Goal: Transaction & Acquisition: Purchase product/service

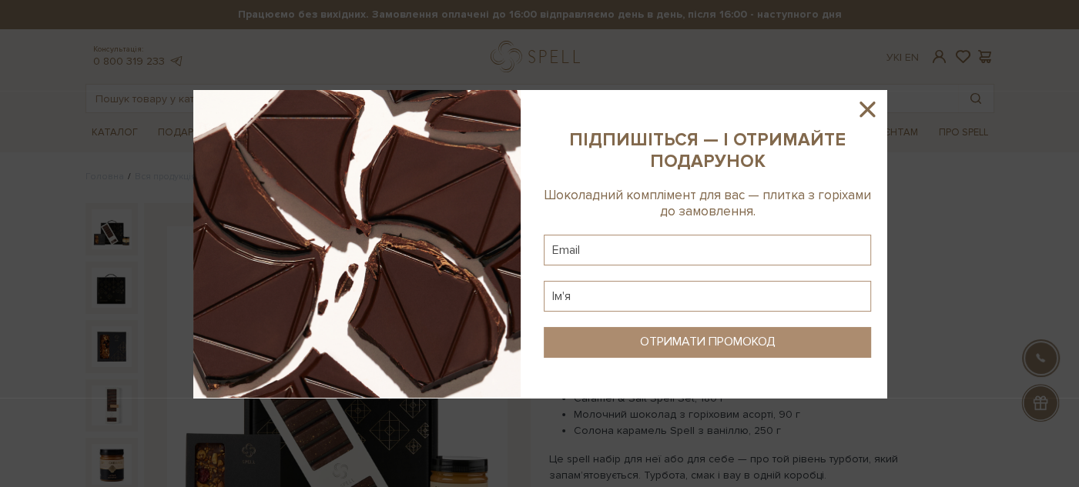
click at [367, 101] on div at bounding box center [539, 243] width 1079 height 487
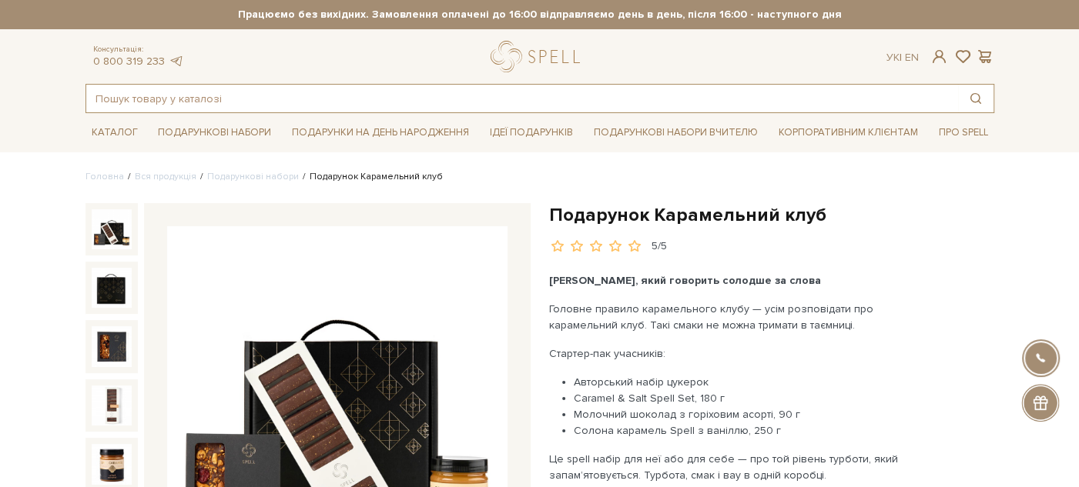
click at [365, 100] on input "text" at bounding box center [522, 99] width 872 height 28
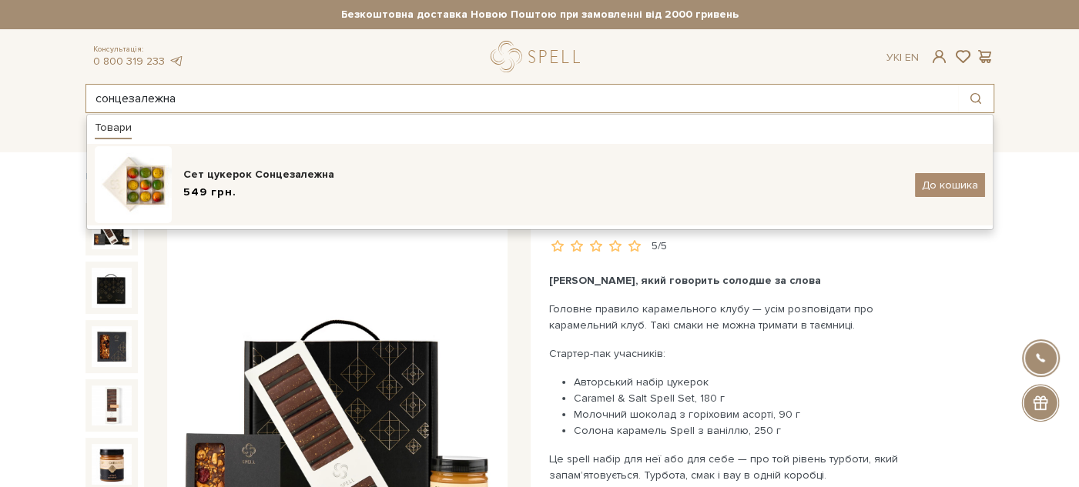
type input "сонцезалежна"
click at [316, 177] on div "Сет цукерок Сонцезалежна" at bounding box center [543, 174] width 720 height 15
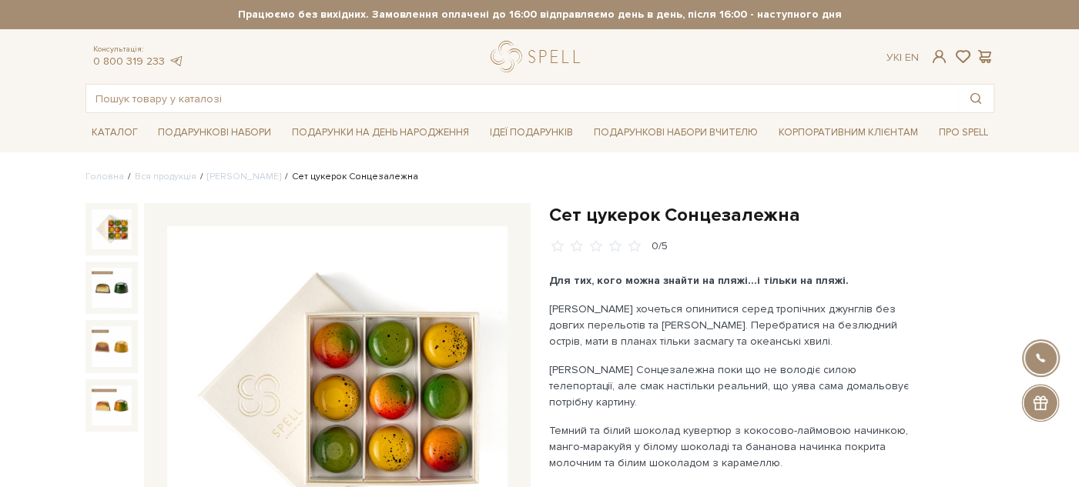
scroll to position [85, 0]
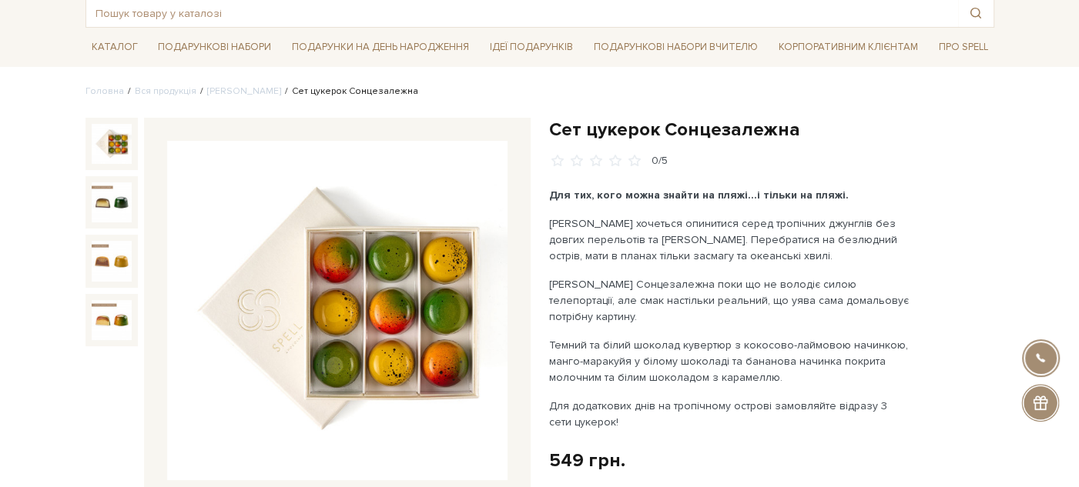
click at [558, 129] on h1 "Сет цукерок Сонцезалежна" at bounding box center [771, 130] width 445 height 24
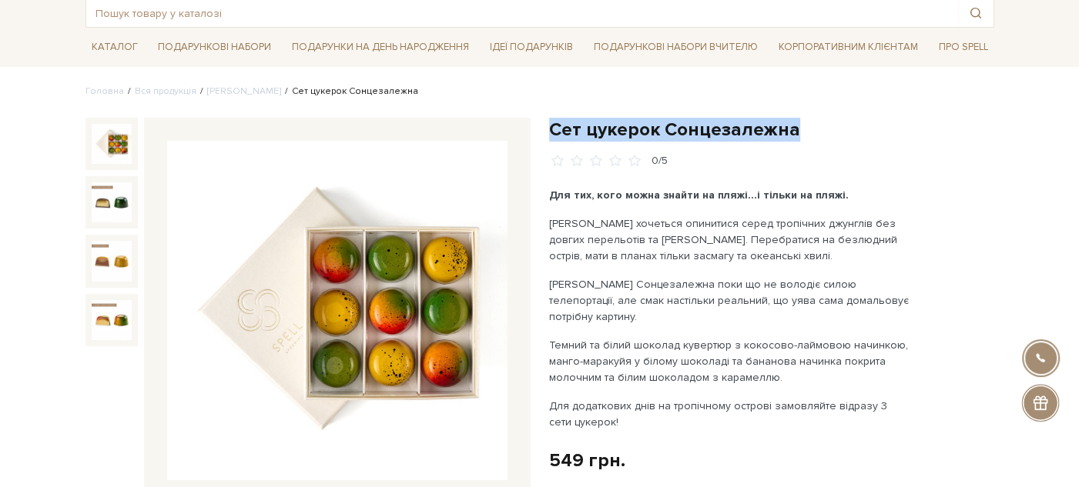
drag, startPoint x: 558, startPoint y: 129, endPoint x: 814, endPoint y: 131, distance: 256.4
click at [825, 129] on h1 "Сет цукерок Сонцезалежна" at bounding box center [771, 130] width 445 height 24
copy div "Сет цукерок Сонцезалежна"
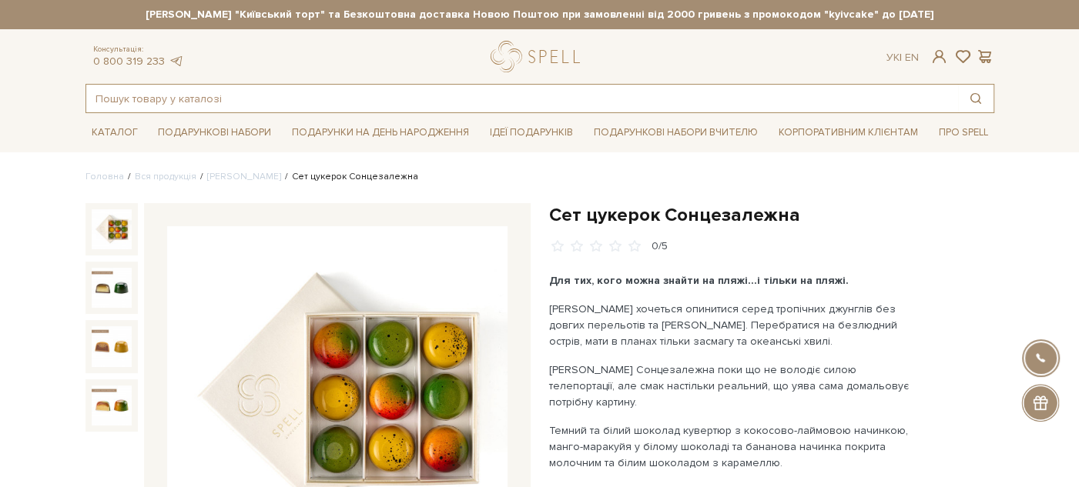
click at [280, 95] on input "text" at bounding box center [522, 99] width 872 height 28
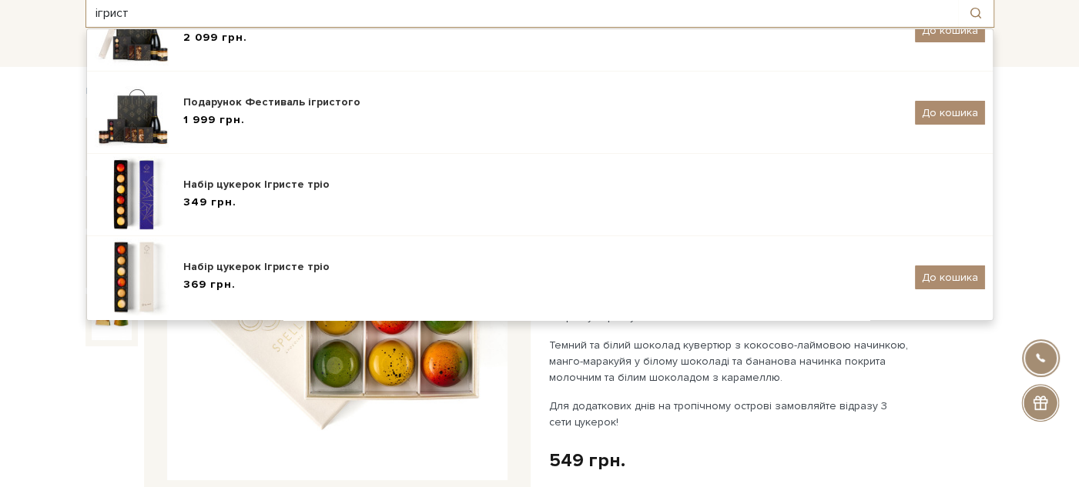
scroll to position [171, 0]
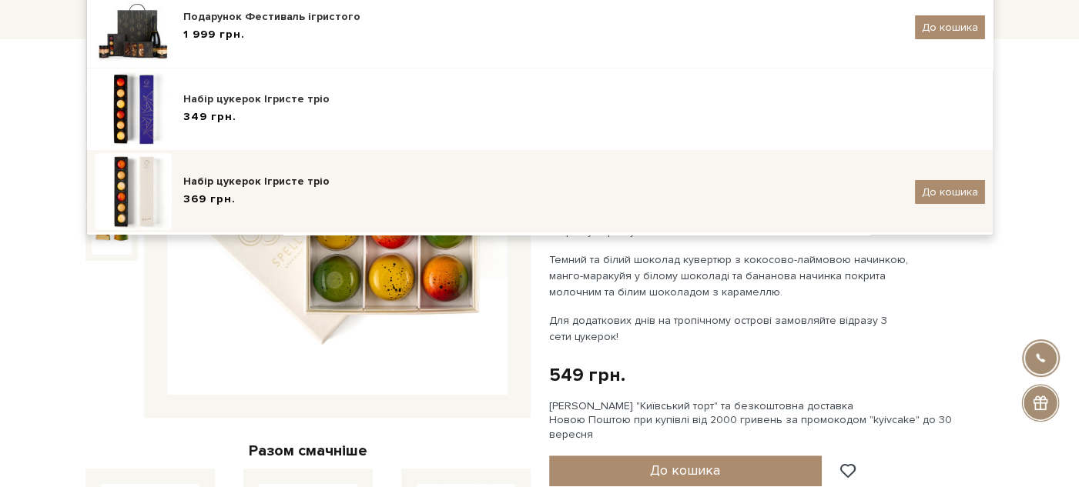
type input "ігрист"
click at [299, 179] on div "Набір цукерок Ігристе тріо" at bounding box center [543, 181] width 720 height 15
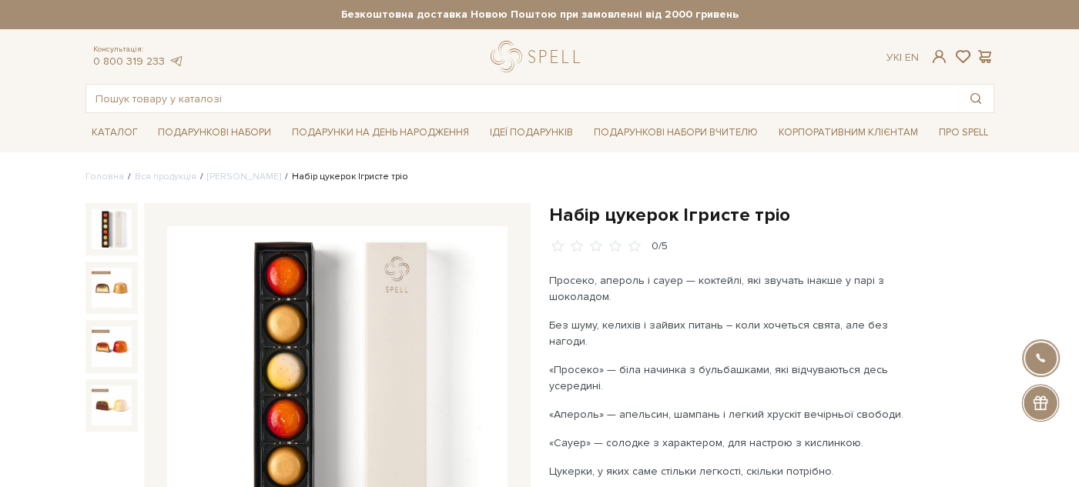
click at [556, 216] on h1 "Набір цукерок Ігристе тріо" at bounding box center [771, 215] width 445 height 24
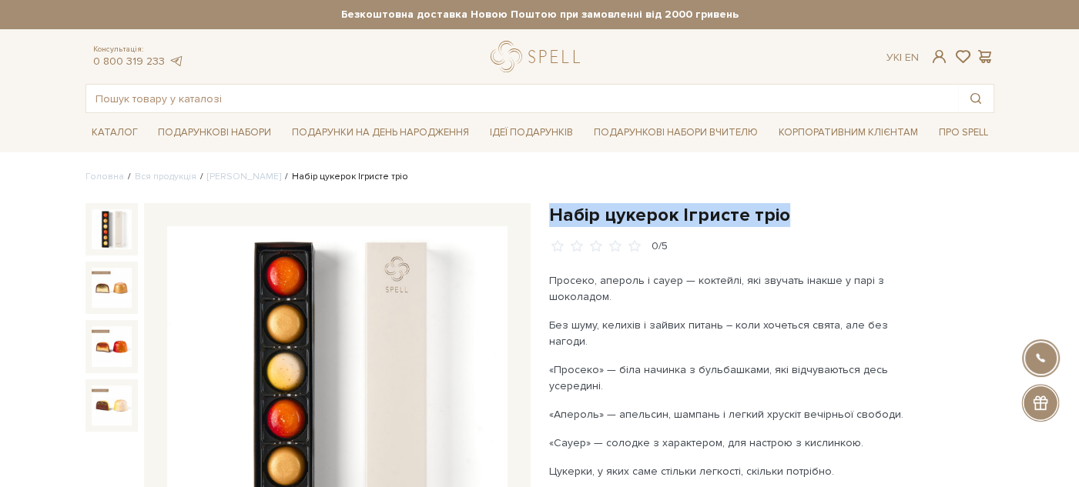
drag, startPoint x: 556, startPoint y: 216, endPoint x: 794, endPoint y: 206, distance: 238.2
click at [794, 206] on h1 "Набір цукерок Ігристе тріо" at bounding box center [771, 215] width 445 height 24
click at [354, 85] on input "text" at bounding box center [522, 99] width 872 height 28
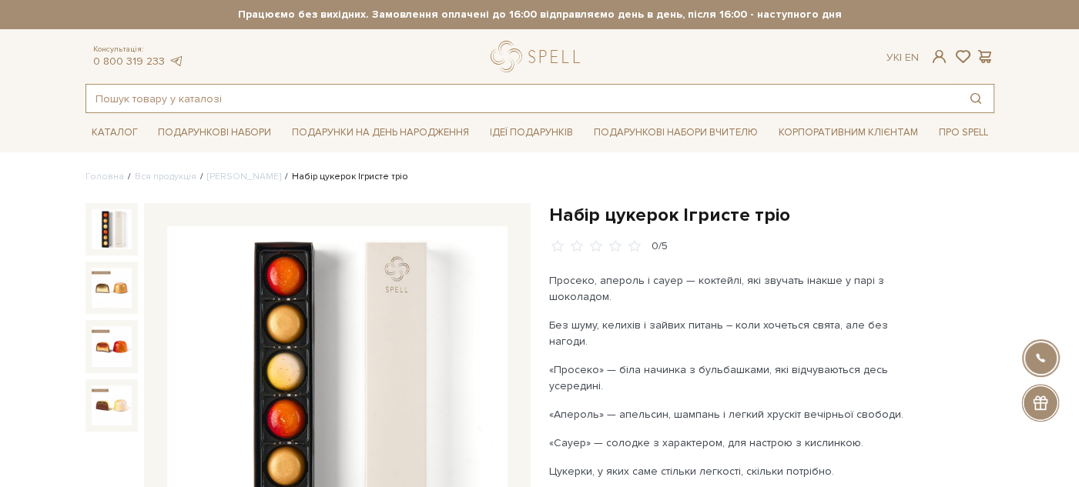
paste input "Подарунок До свята"
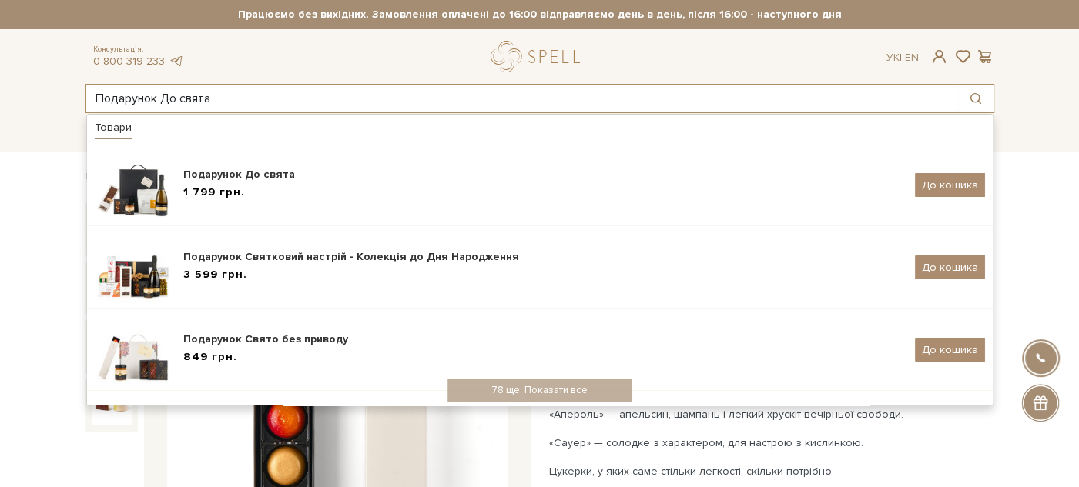
type input "Подарунок До свята"
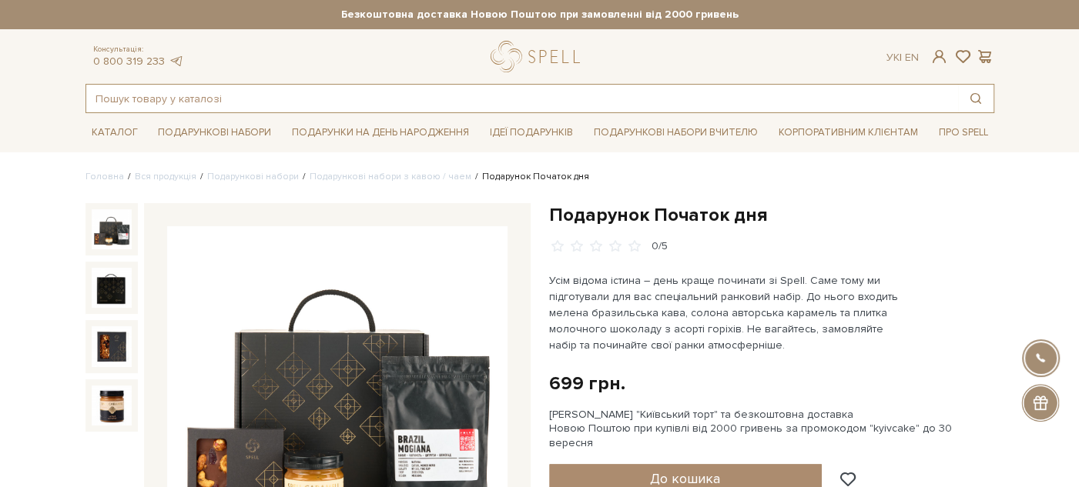
click at [277, 98] on input "text" at bounding box center [522, 99] width 872 height 28
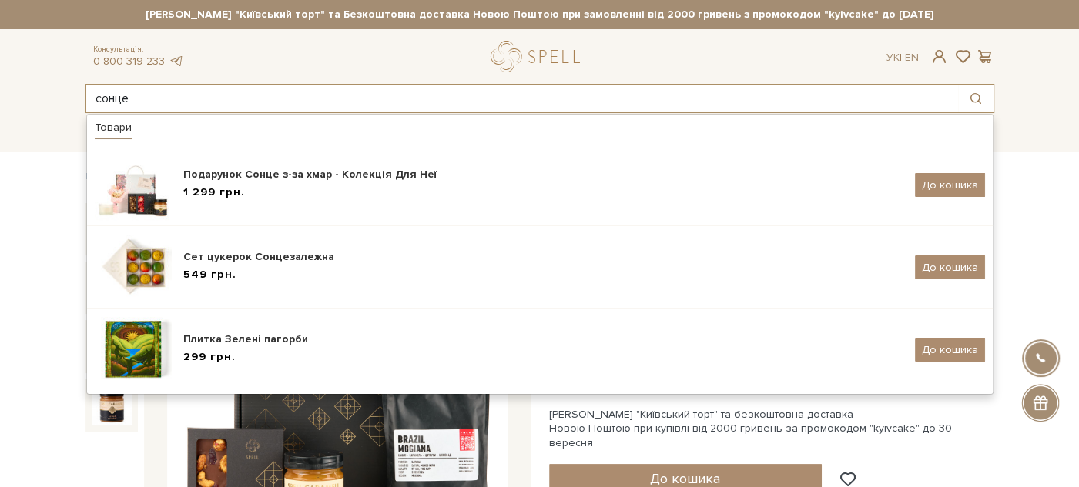
type input "сонце"
drag, startPoint x: 158, startPoint y: 94, endPoint x: 67, endPoint y: 81, distance: 91.8
click at [58, 102] on header "Сет Цукерок "Київський торт" та Безкоштовна доставка Новою Поштою при замовленн…" at bounding box center [539, 56] width 1079 height 113
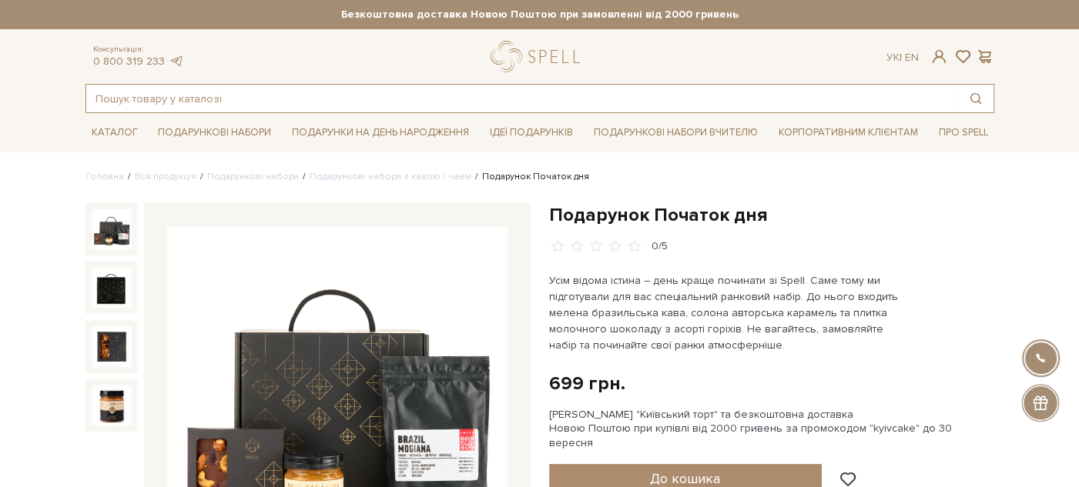
scroll to position [85, 0]
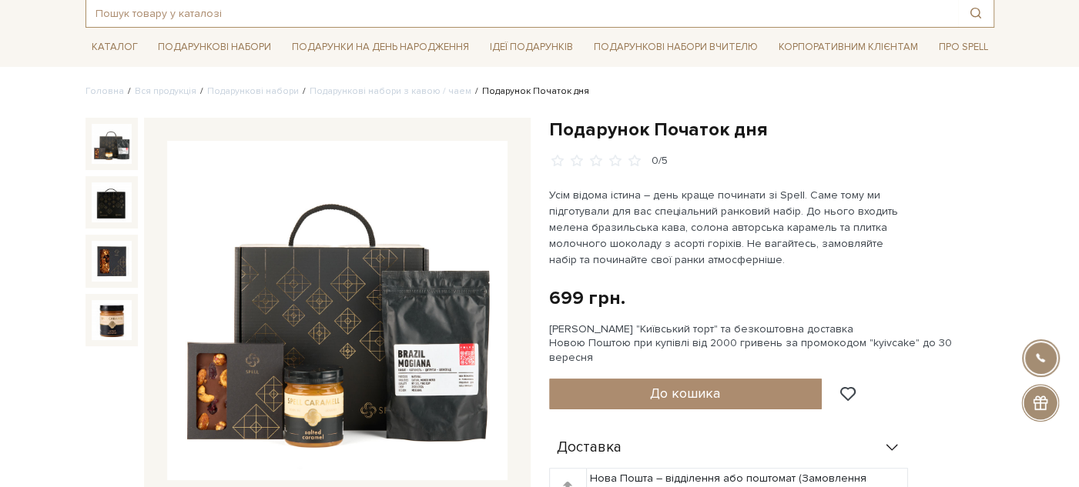
click at [279, 17] on input "text" at bounding box center [522, 13] width 872 height 28
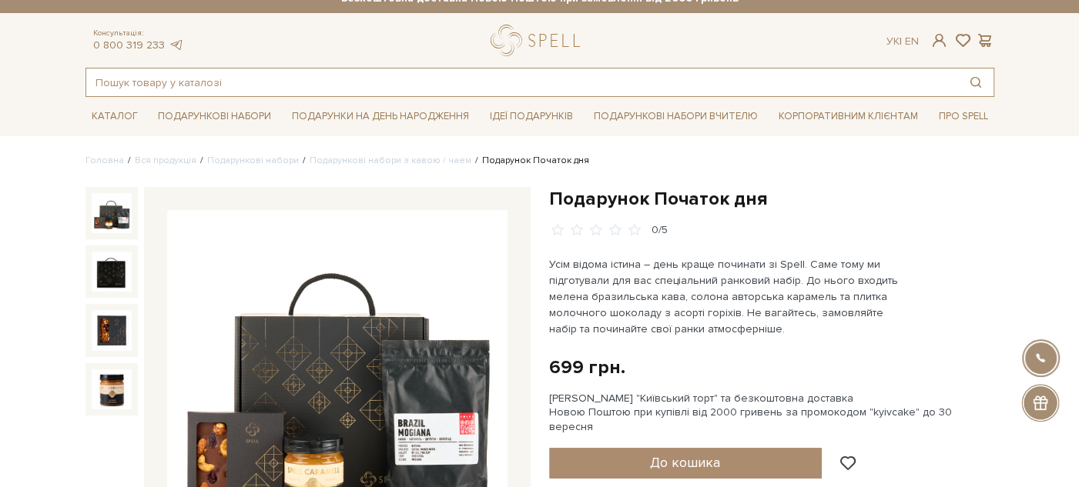
scroll to position [0, 0]
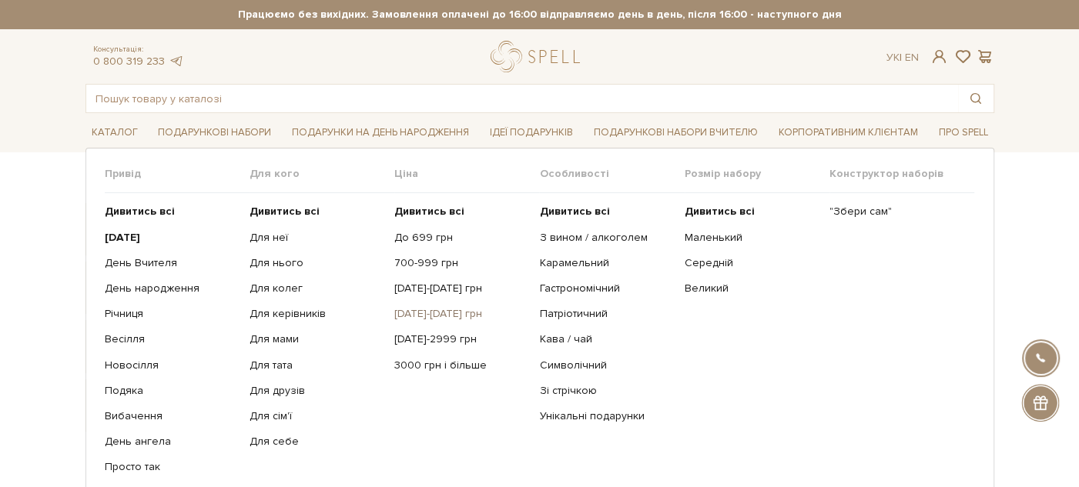
click at [431, 312] on link "[DATE]-[DATE] грн" at bounding box center [460, 314] width 133 height 14
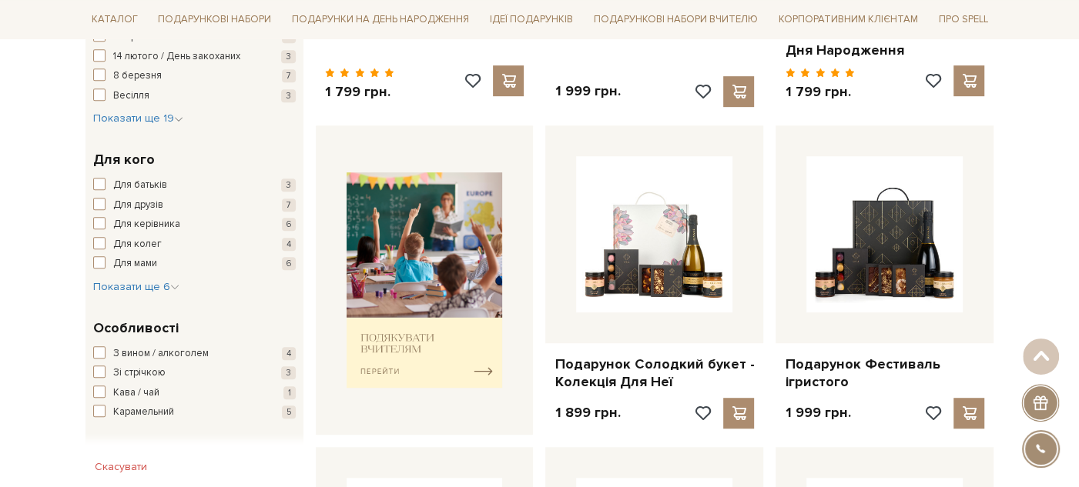
scroll to position [528, 0]
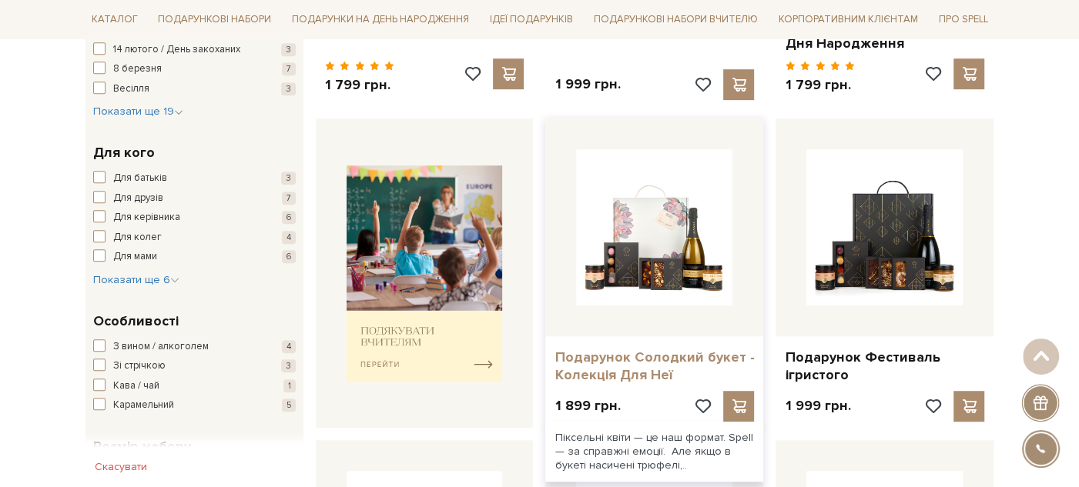
click at [638, 351] on link "Подарунок Солодкий букет - Колекція Для Неї" at bounding box center [653, 367] width 199 height 36
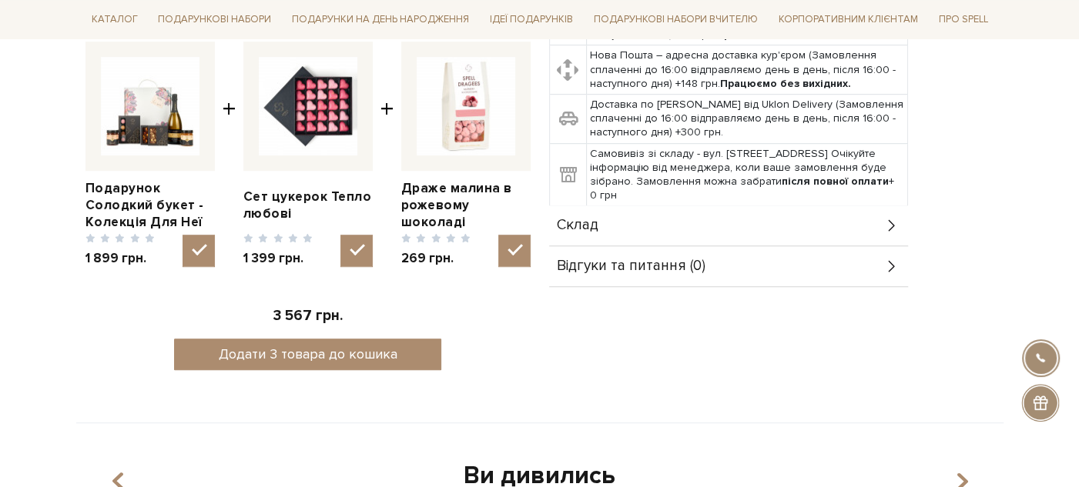
scroll to position [684, 0]
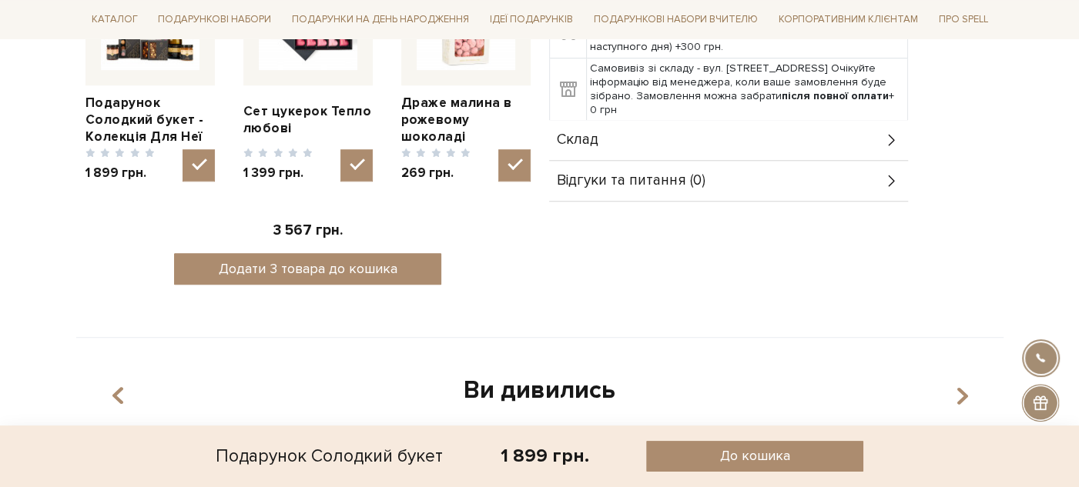
click at [616, 129] on div "Склад" at bounding box center [728, 140] width 359 height 40
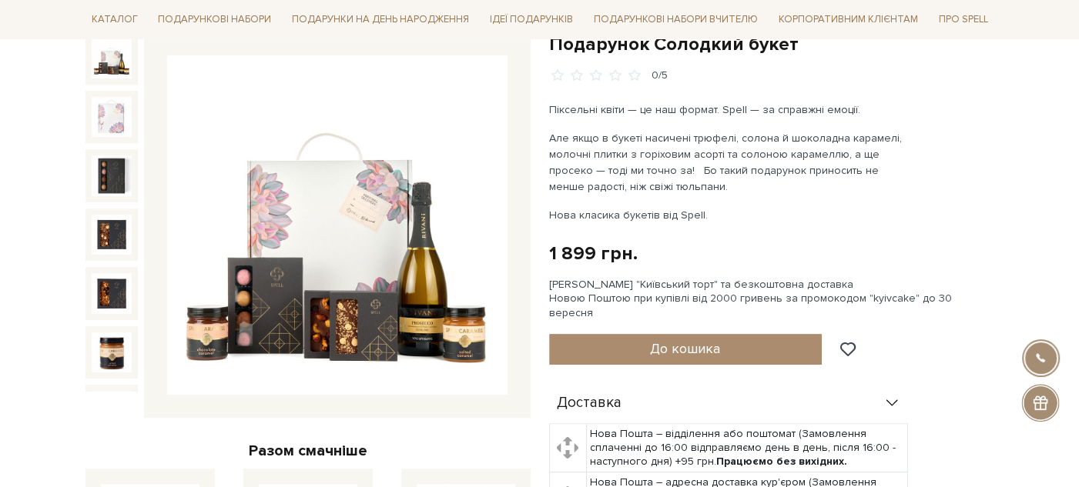
scroll to position [0, 0]
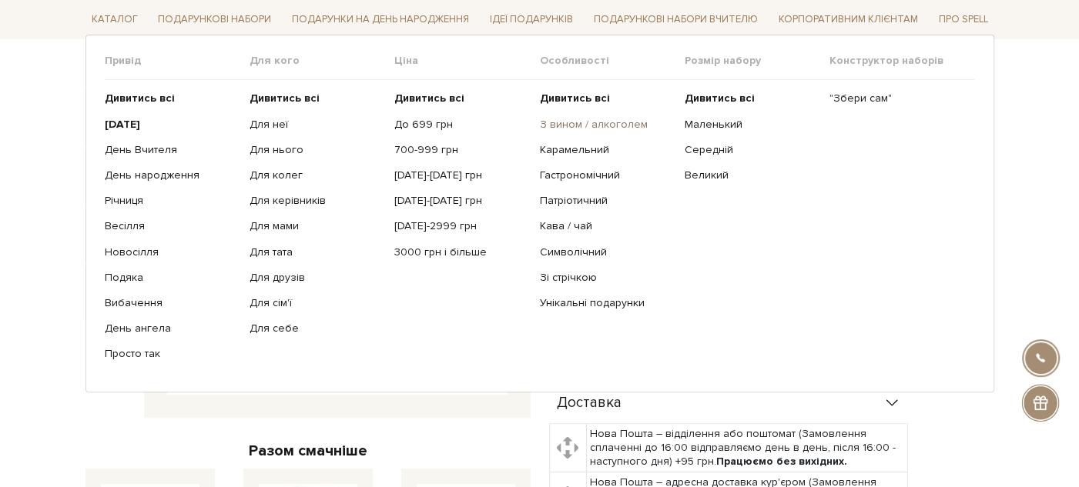
click at [588, 117] on link "З вином / алкоголем" at bounding box center [605, 124] width 133 height 14
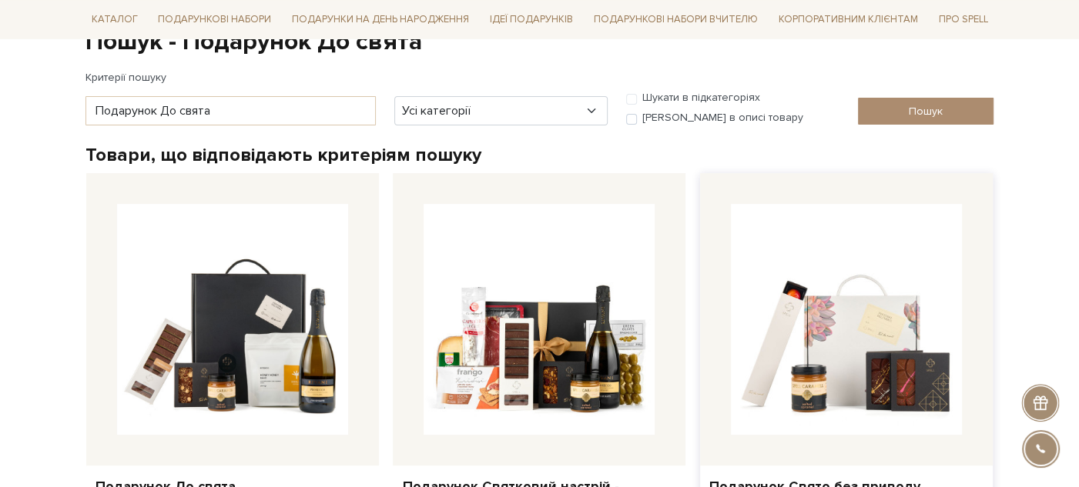
scroll to position [342, 0]
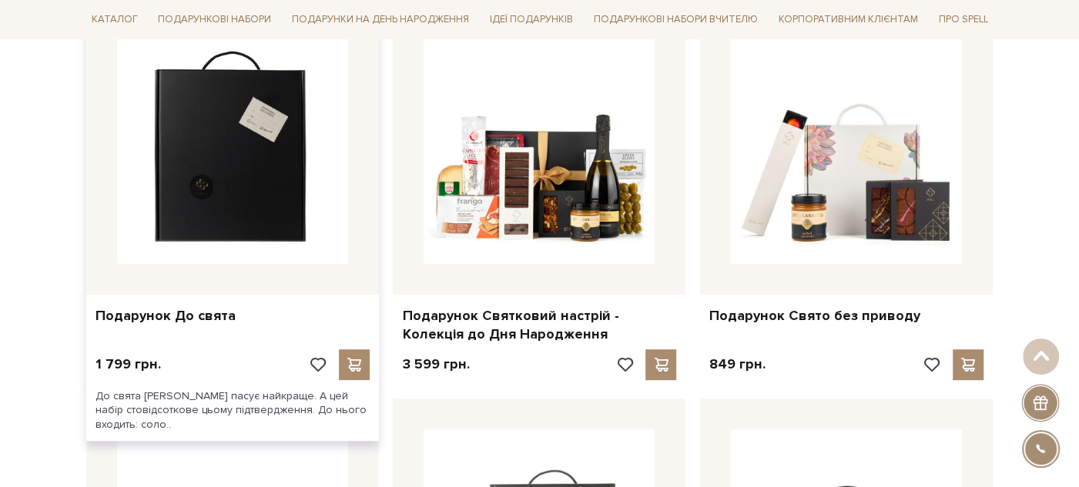
click at [256, 186] on img at bounding box center [232, 148] width 231 height 231
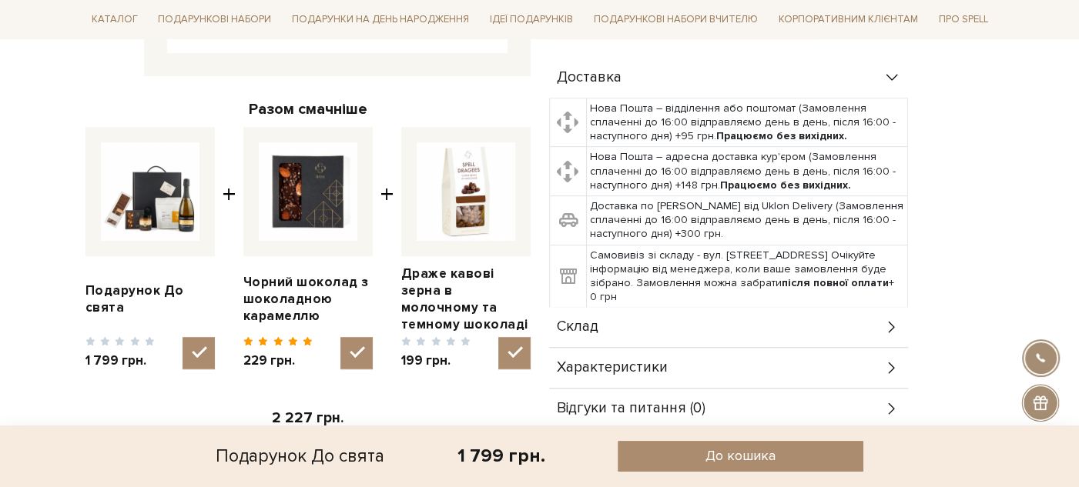
scroll to position [598, 0]
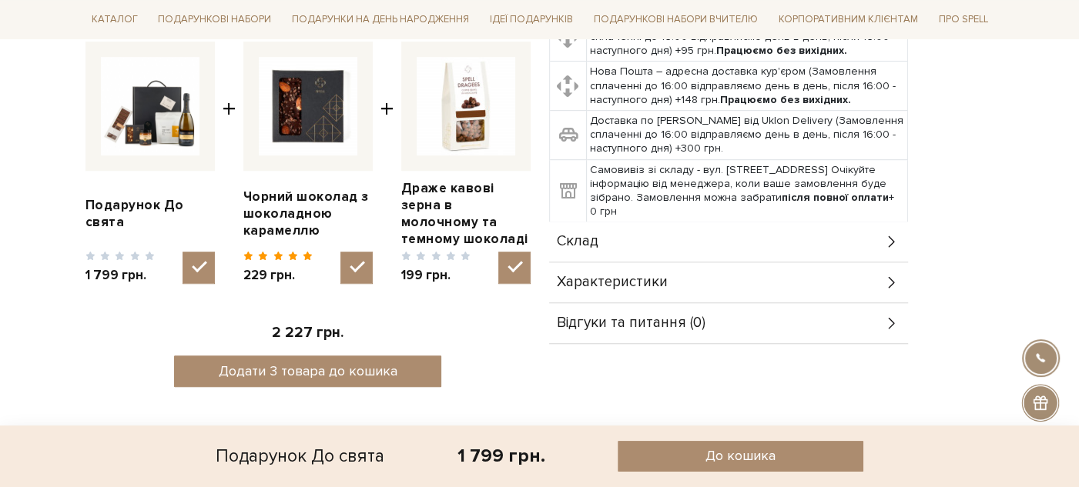
click at [631, 231] on div "Склад" at bounding box center [728, 242] width 359 height 40
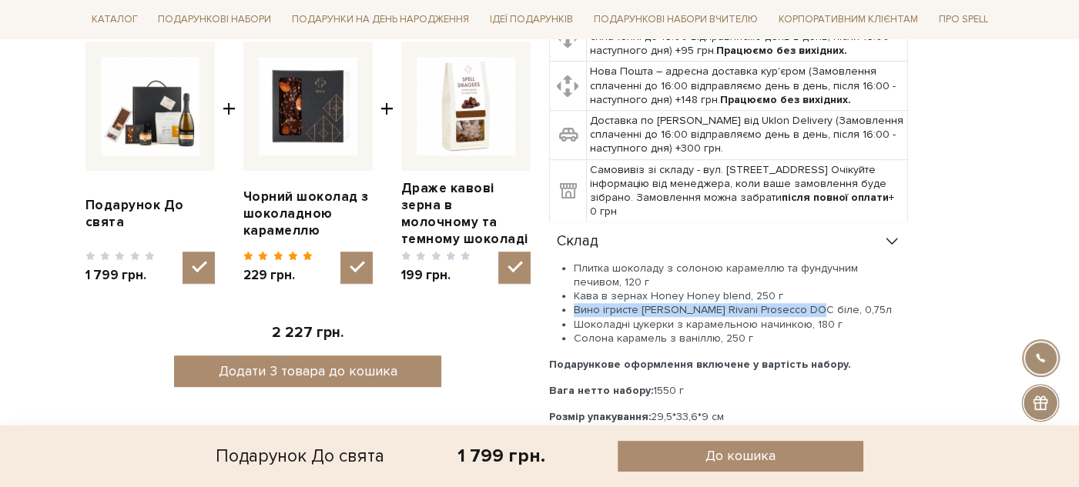
drag, startPoint x: 574, startPoint y: 292, endPoint x: 802, endPoint y: 301, distance: 228.1
click at [802, 303] on li "Вино ігристе Schenk Rivani Prosecco DOC біле, 0,75л" at bounding box center [741, 310] width 334 height 14
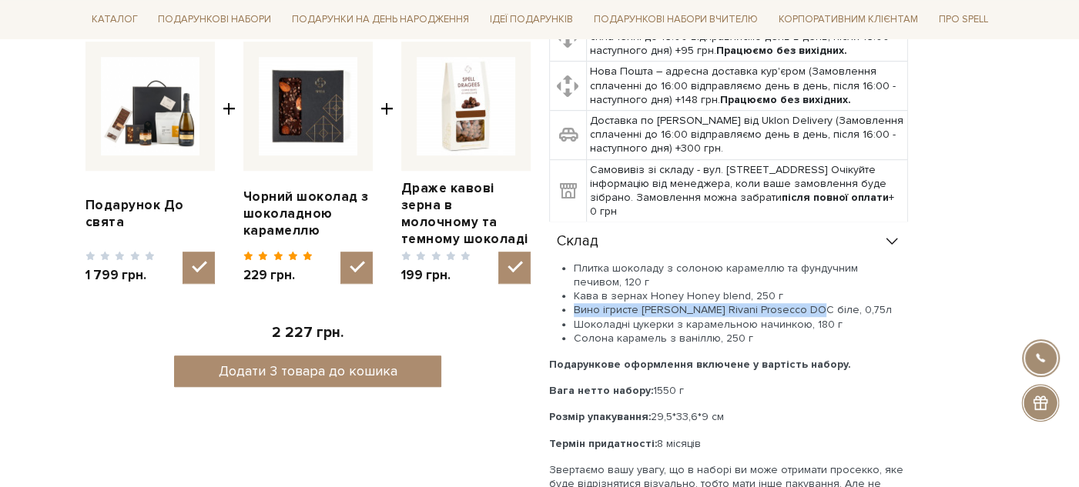
scroll to position [0, 0]
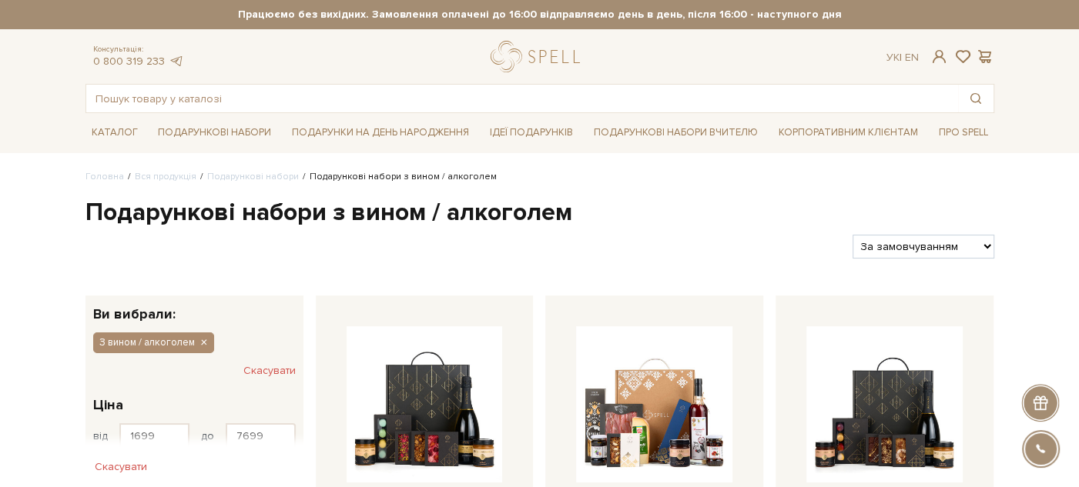
click at [923, 245] on select "За замовчуванням За Ціною (зростання) За Ціною (зменшення) Новинки За популярні…" at bounding box center [922, 247] width 141 height 24
select select "[URL][DOMAIN_NAME]"
click at [852, 235] on select "За замовчуванням За Ціною (зростання) За Ціною (зменшення) Новинки За популярні…" at bounding box center [922, 247] width 141 height 24
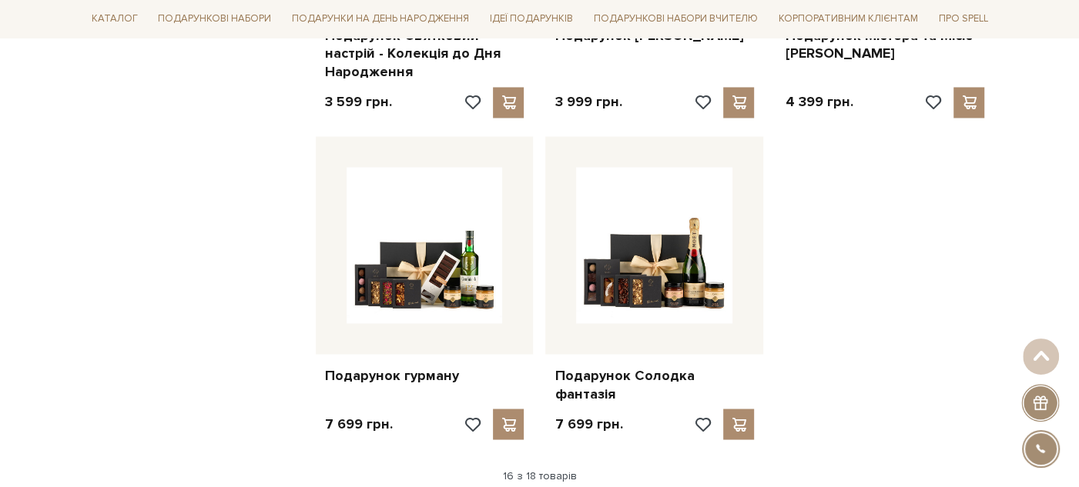
scroll to position [1882, 0]
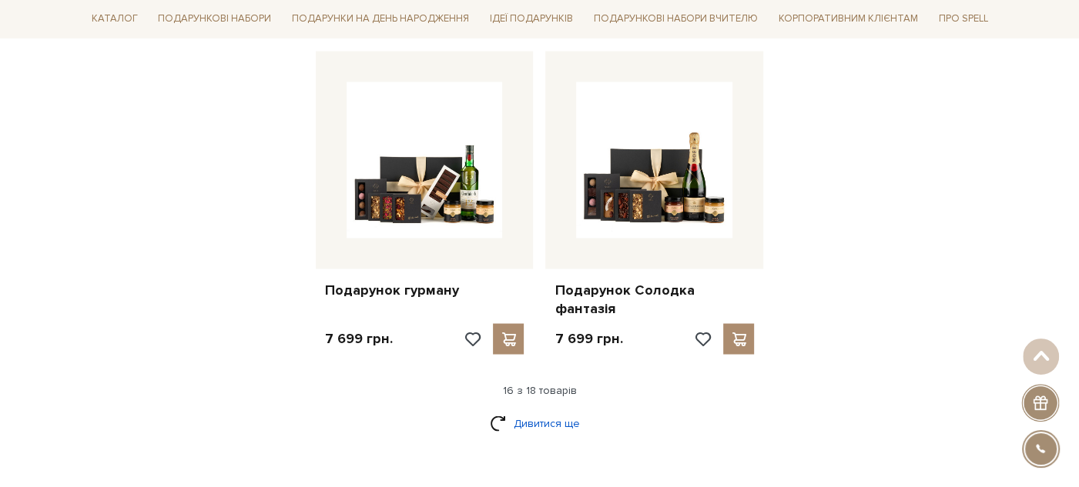
click at [544, 410] on link "Дивитися ще" at bounding box center [540, 423] width 100 height 27
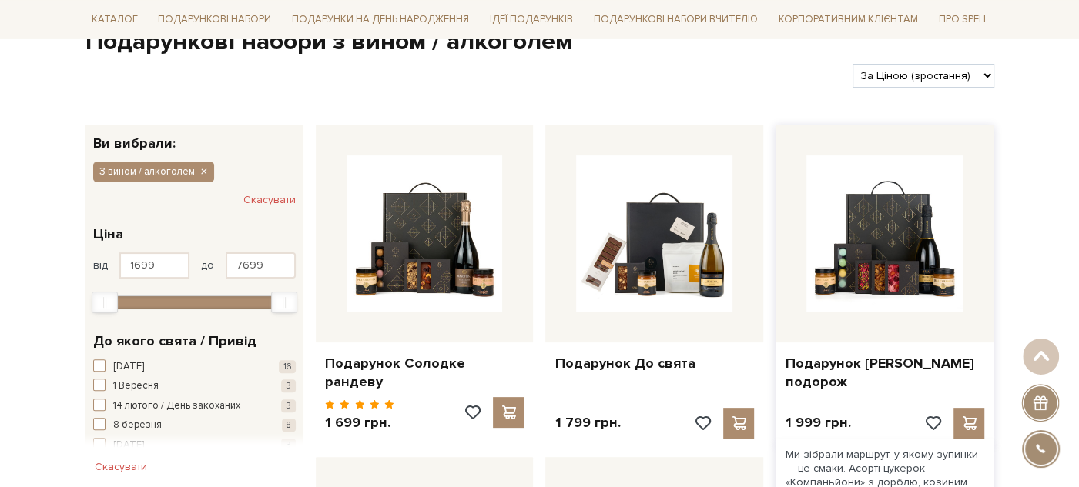
scroll to position [342, 0]
